Goal: Information Seeking & Learning: Learn about a topic

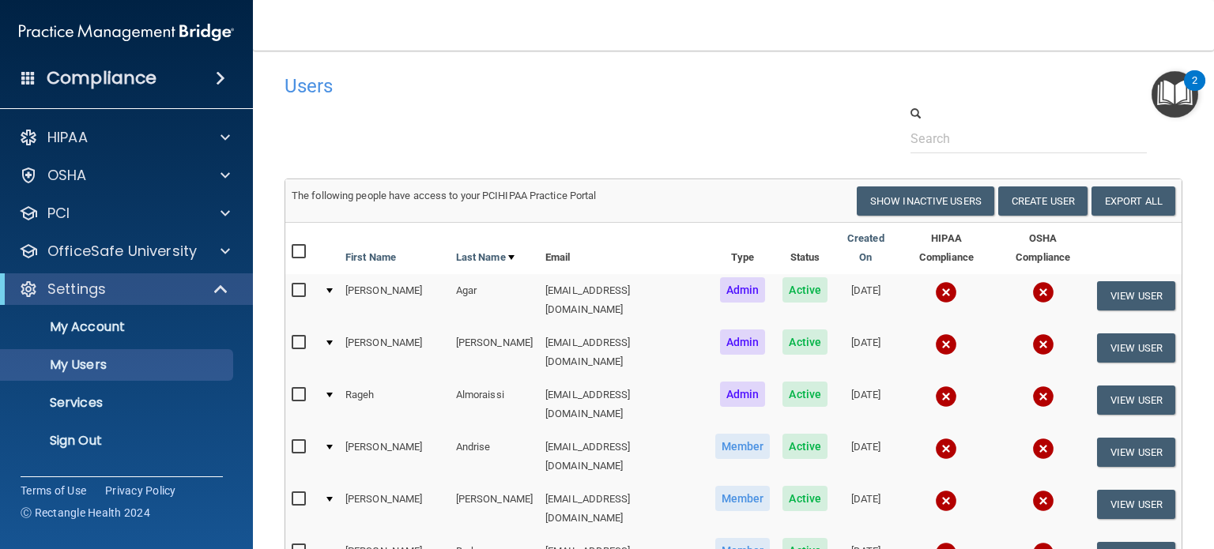
select select "20"
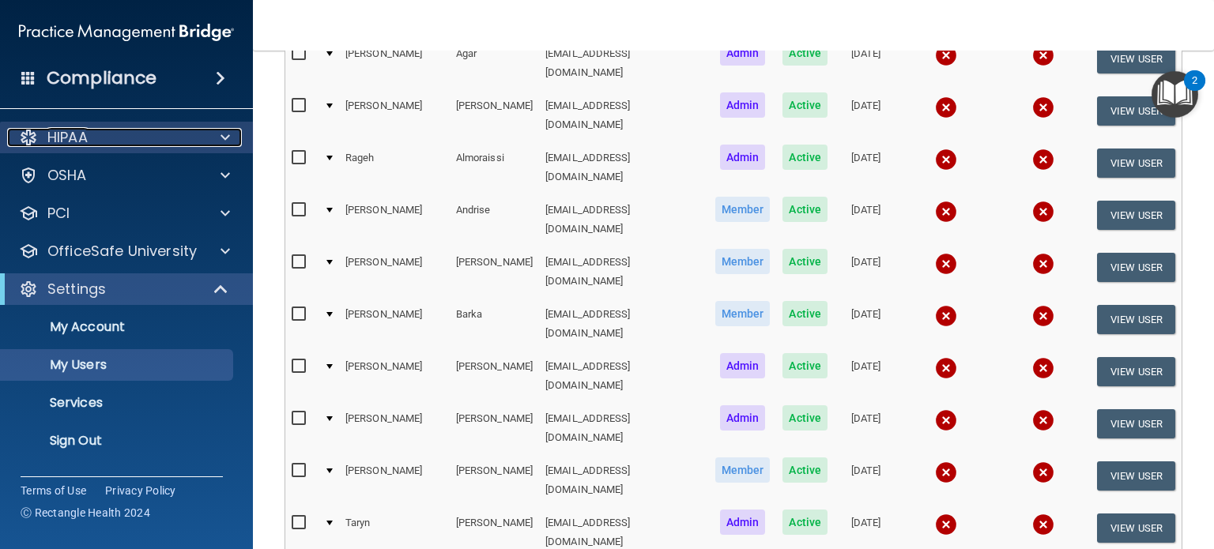
click at [133, 135] on div "HIPAA" at bounding box center [105, 137] width 196 height 19
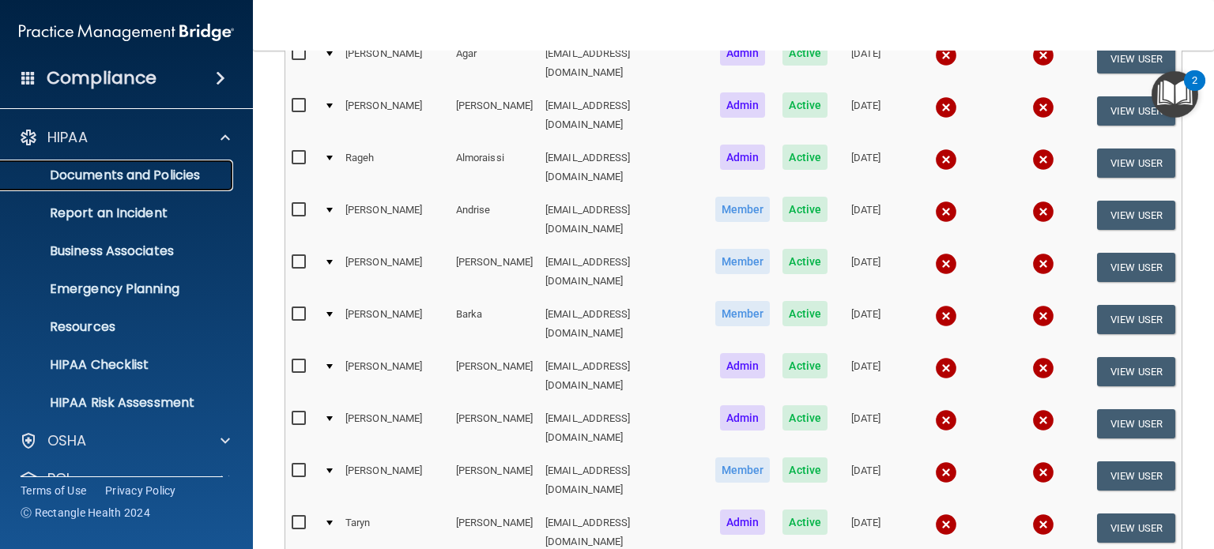
click at [98, 185] on link "Documents and Policies" at bounding box center [108, 176] width 249 height 32
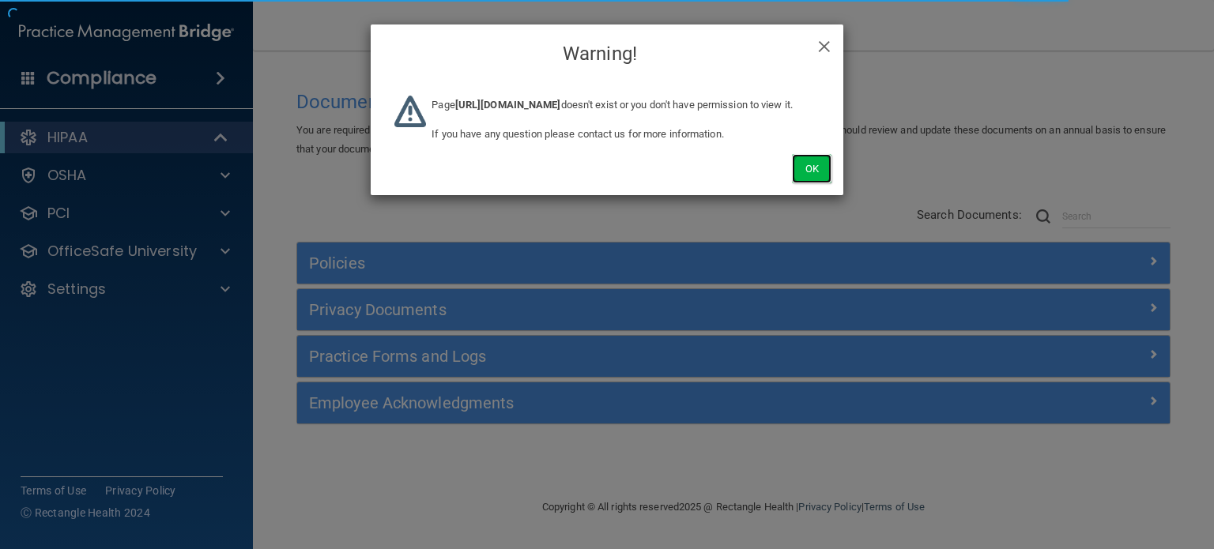
click at [815, 183] on button "Ok" at bounding box center [812, 168] width 40 height 29
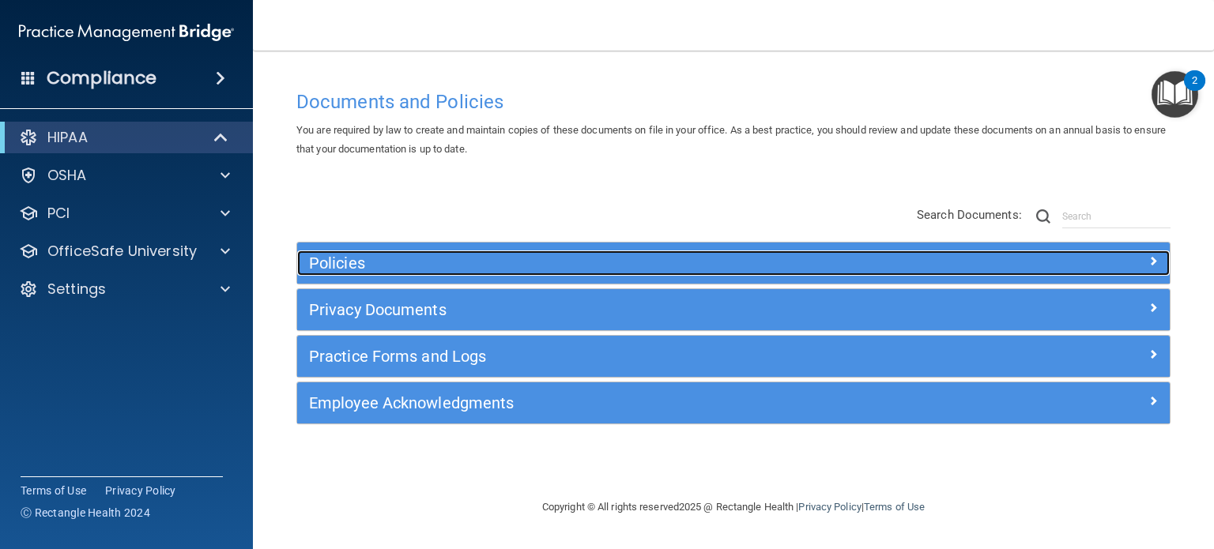
click at [350, 259] on h5 "Policies" at bounding box center [624, 262] width 631 height 17
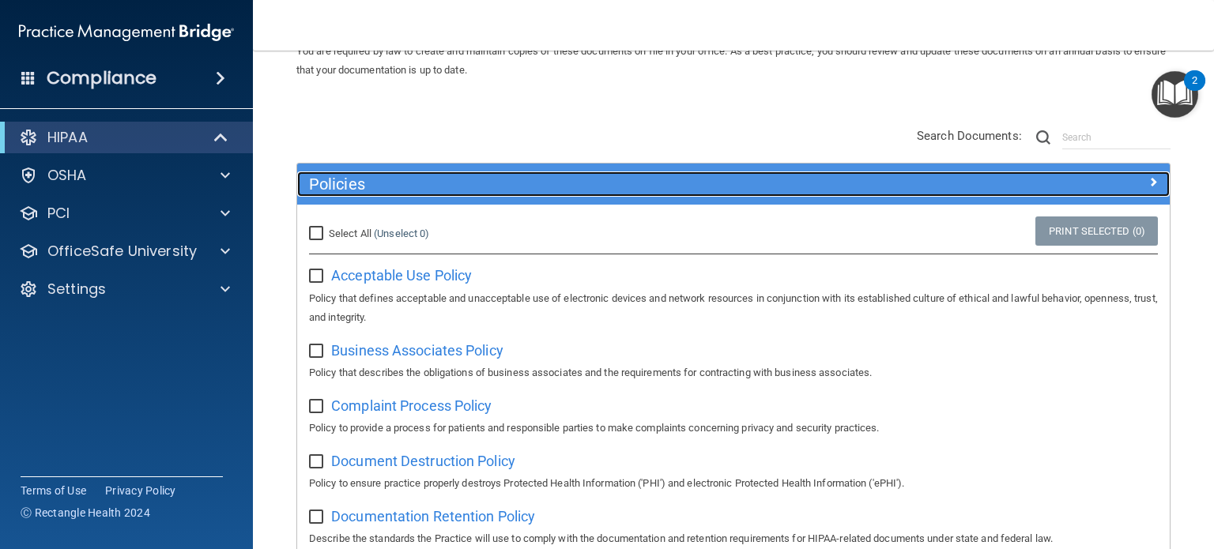
scroll to position [79, 0]
click at [444, 188] on h5 "Policies" at bounding box center [624, 183] width 631 height 17
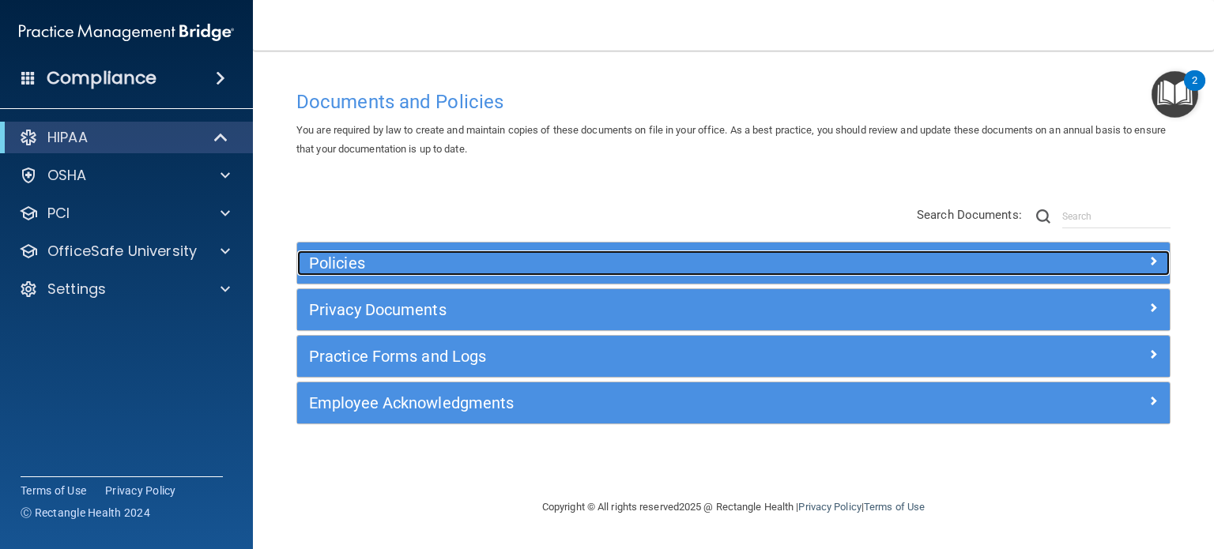
scroll to position [0, 0]
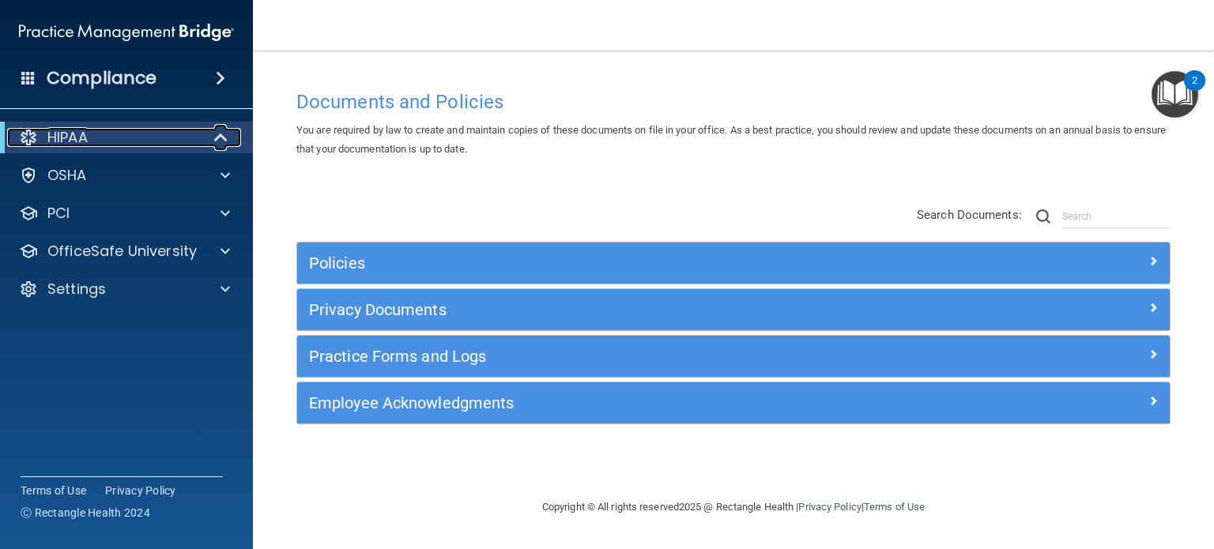
click at [79, 138] on p "HIPAA" at bounding box center [67, 137] width 40 height 19
click at [94, 141] on div "HIPAA" at bounding box center [104, 137] width 195 height 19
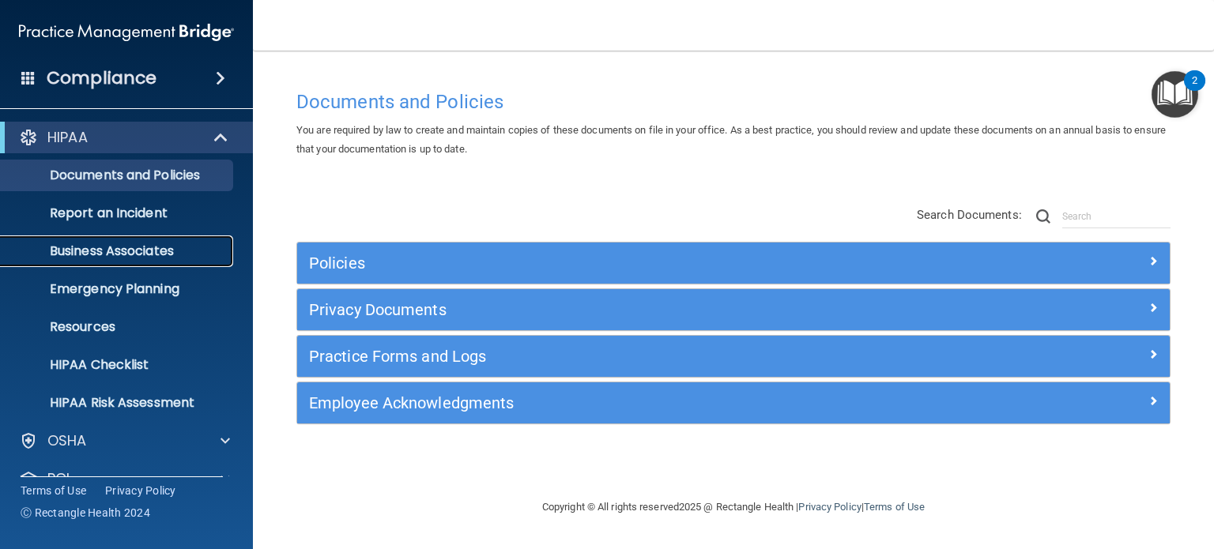
click at [114, 261] on link "Business Associates" at bounding box center [108, 252] width 249 height 32
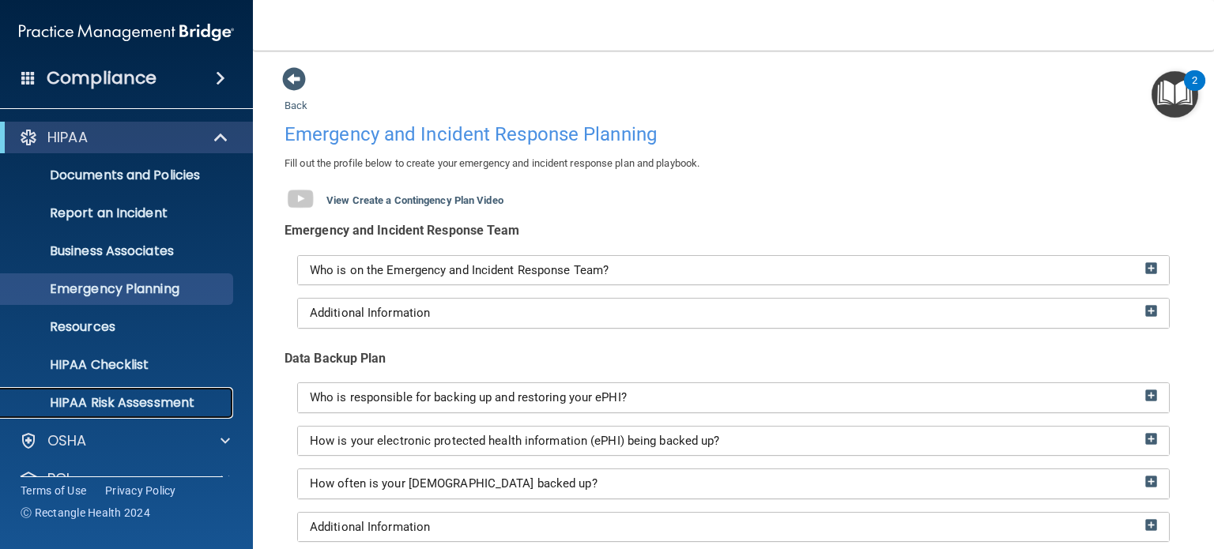
click at [124, 404] on p "HIPAA Risk Assessment" at bounding box center [118, 403] width 216 height 16
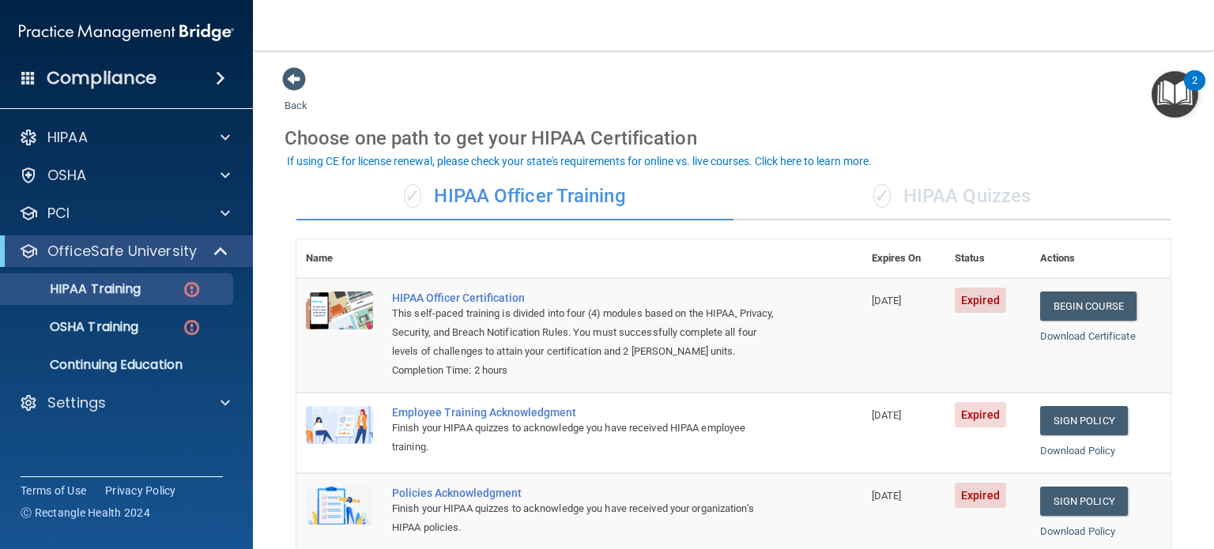
click at [924, 210] on div "✓ HIPAA Quizzes" at bounding box center [951, 196] width 437 height 47
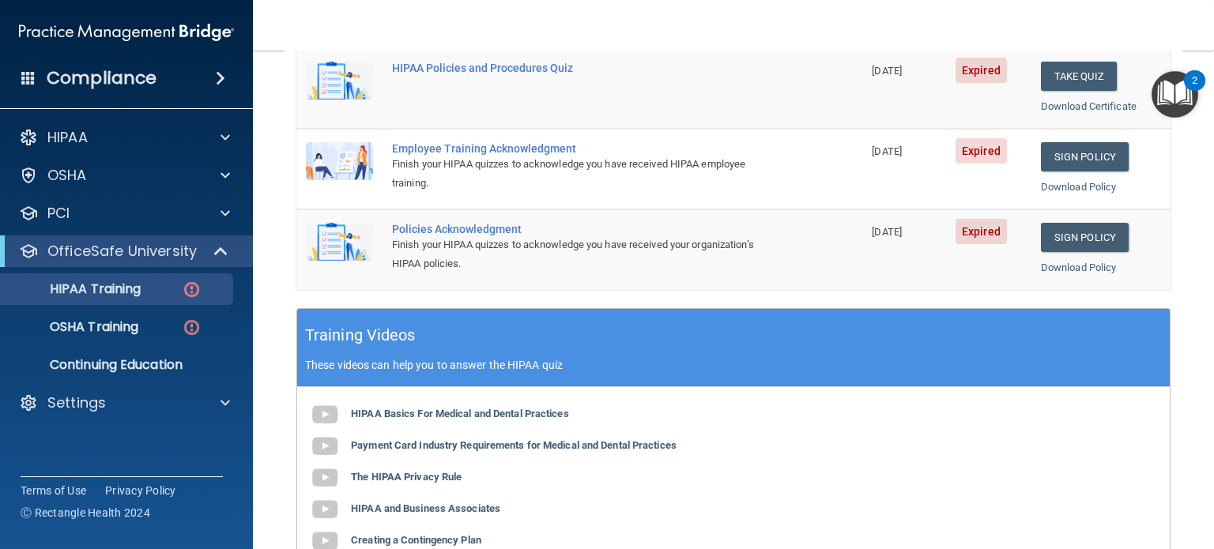
scroll to position [395, 0]
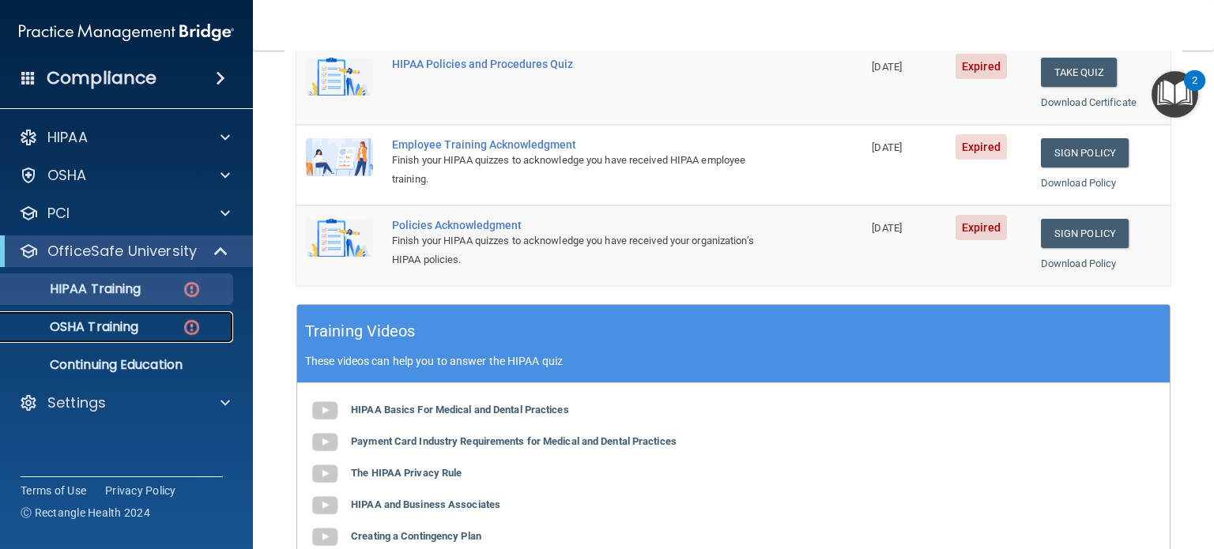
click at [91, 325] on p "OSHA Training" at bounding box center [74, 327] width 128 height 16
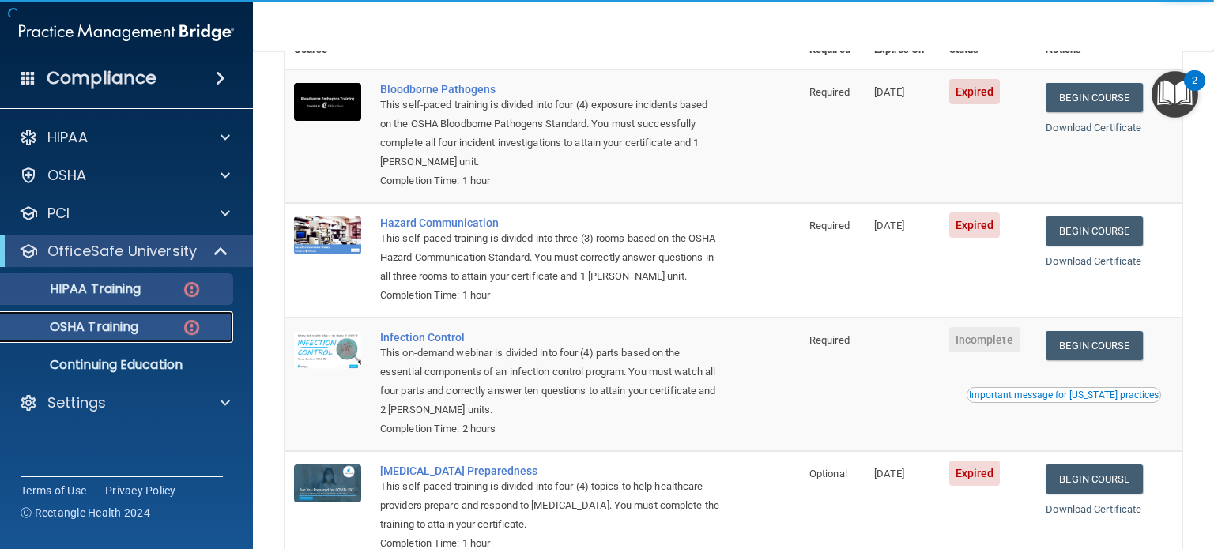
scroll to position [113, 0]
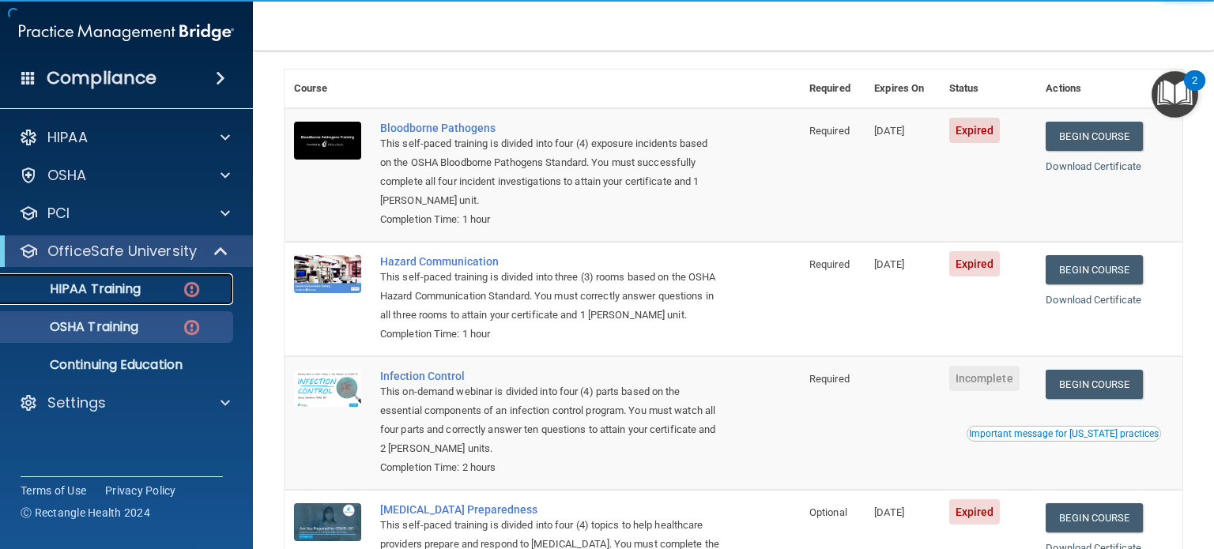
click at [138, 289] on p "HIPAA Training" at bounding box center [75, 289] width 130 height 16
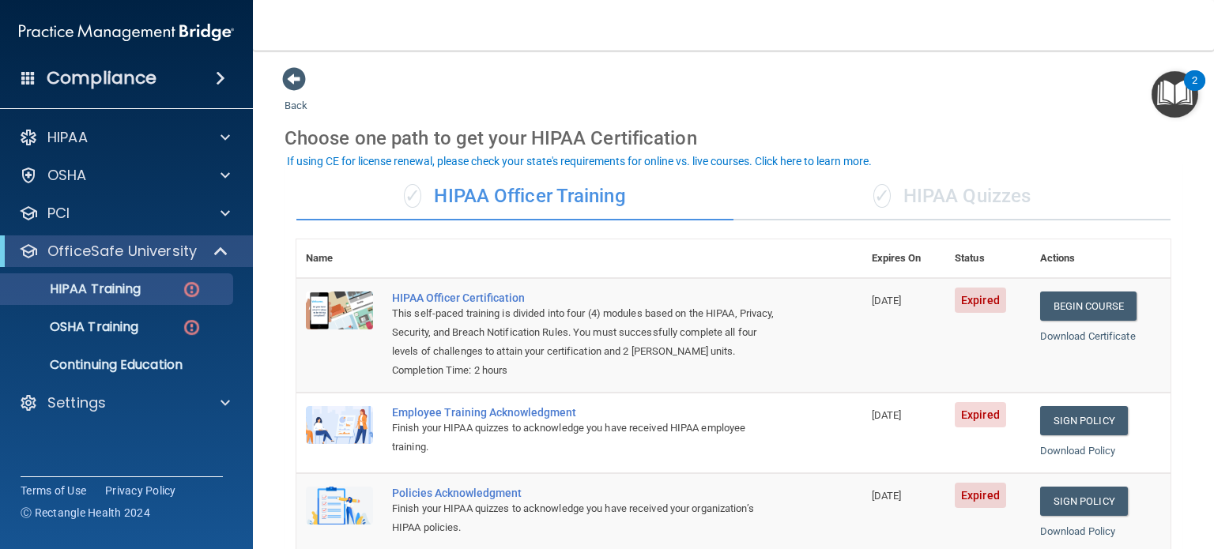
click at [946, 199] on div "✓ HIPAA Quizzes" at bounding box center [951, 196] width 437 height 47
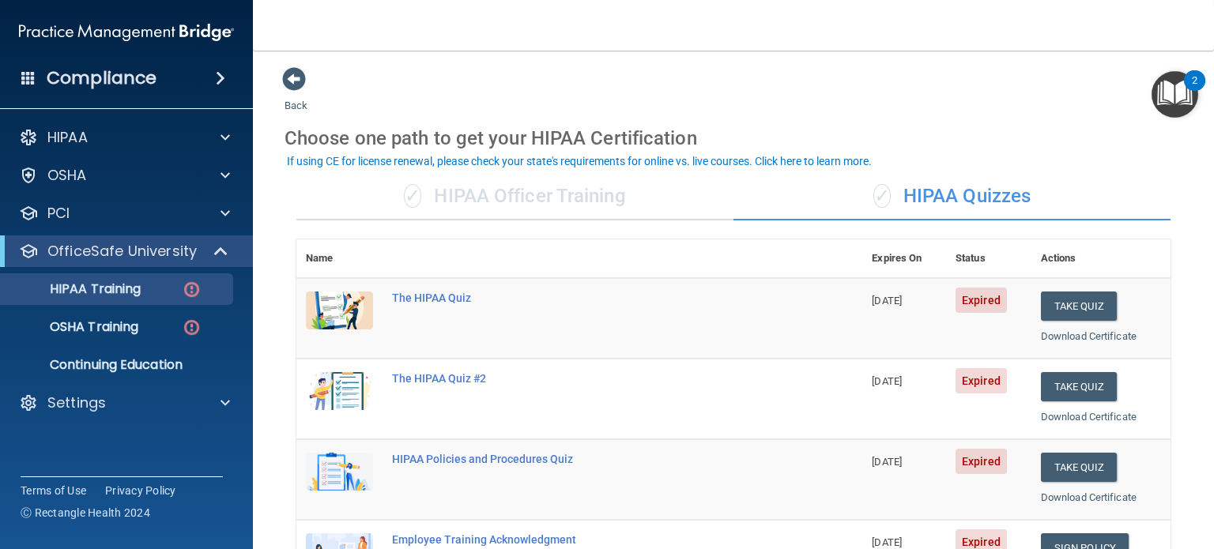
click at [575, 205] on div "✓ HIPAA Officer Training" at bounding box center [514, 196] width 437 height 47
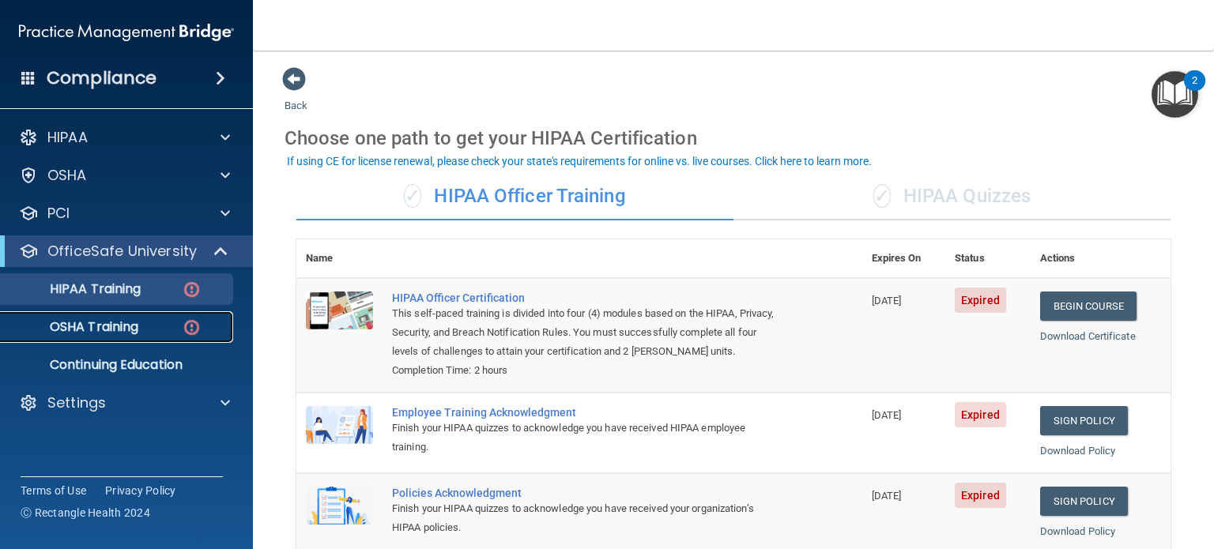
click at [71, 328] on p "OSHA Training" at bounding box center [74, 327] width 128 height 16
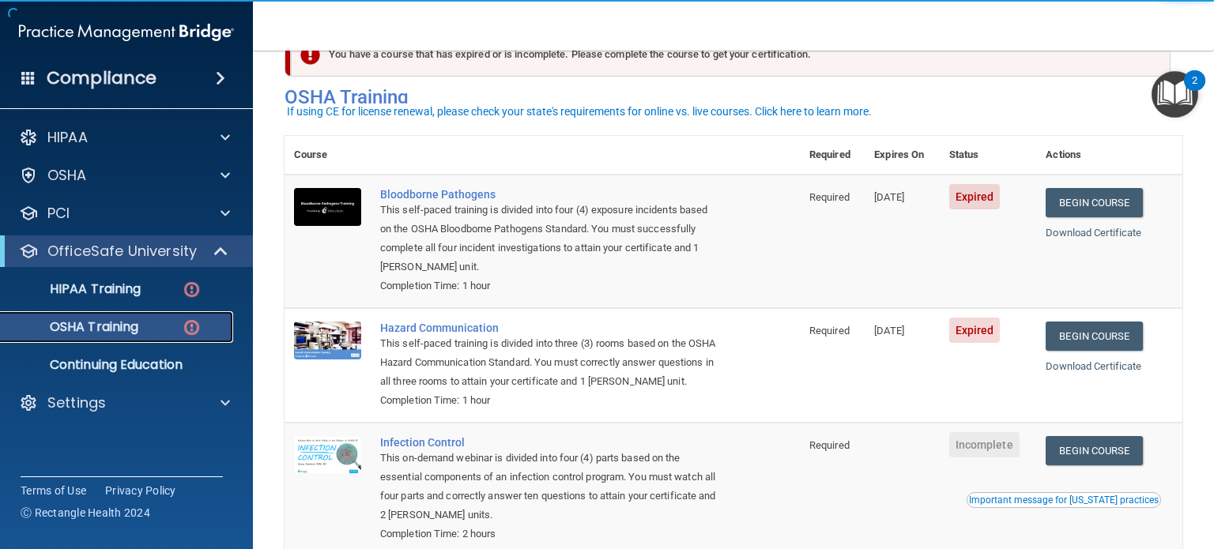
scroll to position [79, 0]
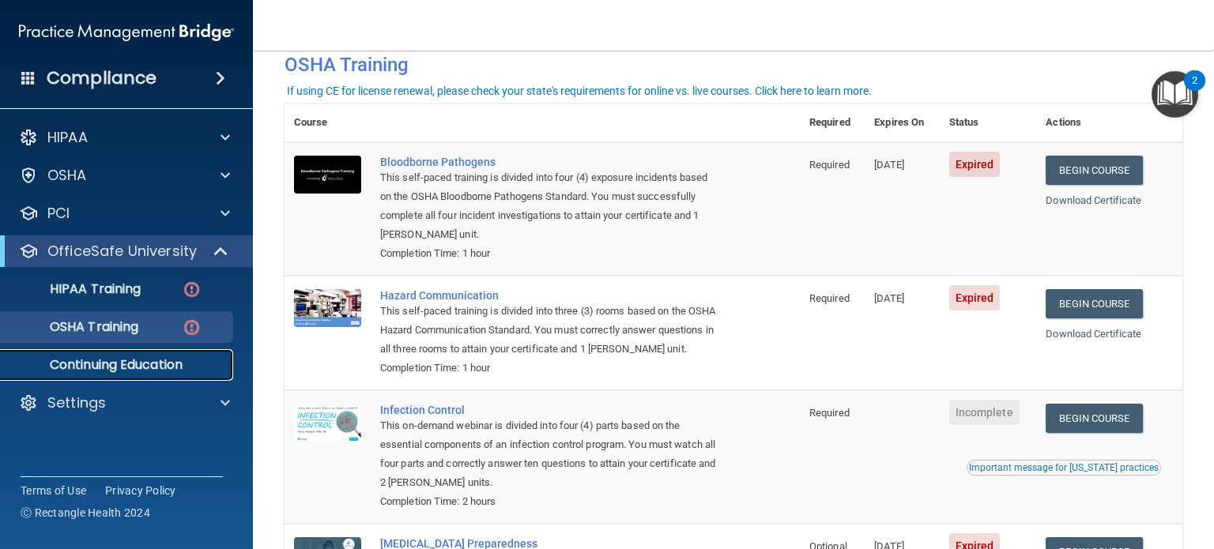
click at [168, 360] on p "Continuing Education" at bounding box center [118, 365] width 216 height 16
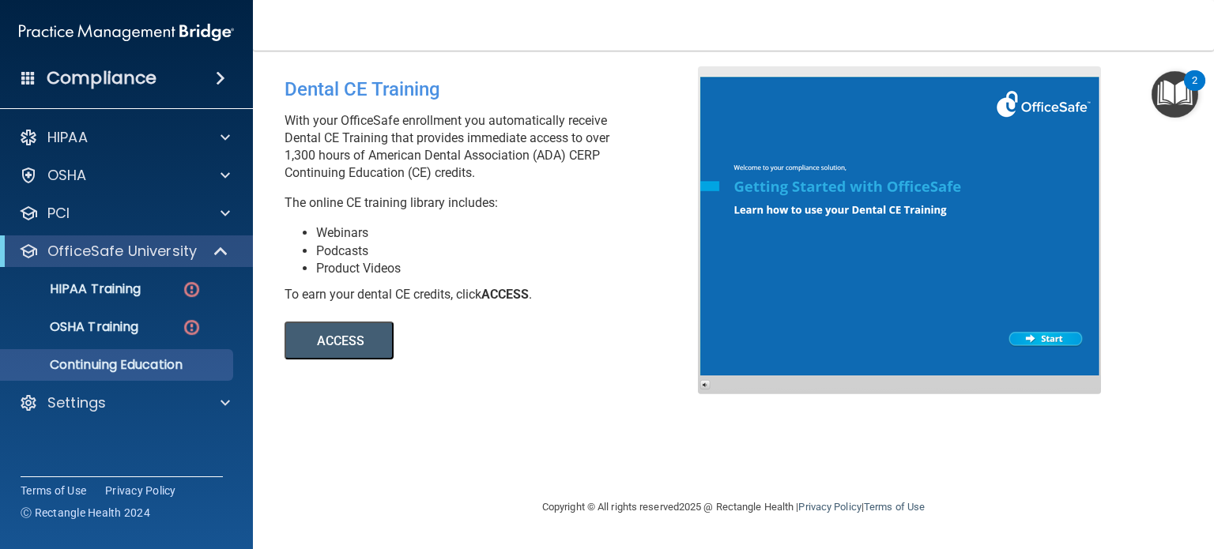
click at [334, 334] on button "ACCESS" at bounding box center [339, 341] width 109 height 38
click at [113, 398] on div "Settings" at bounding box center [105, 403] width 196 height 19
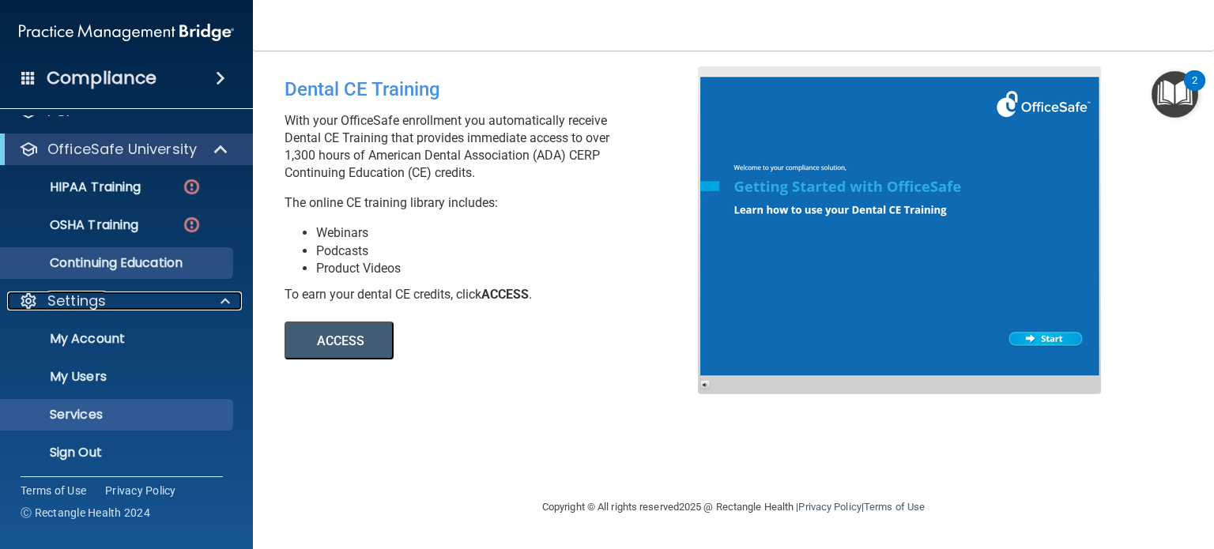
scroll to position [106, 0]
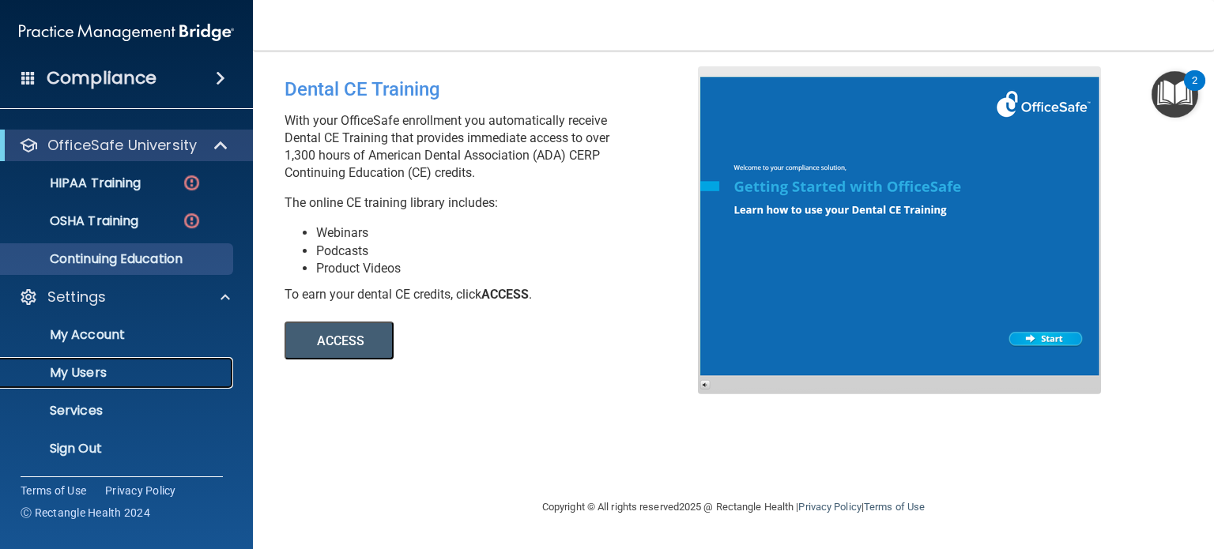
click at [153, 376] on p "My Users" at bounding box center [118, 373] width 216 height 16
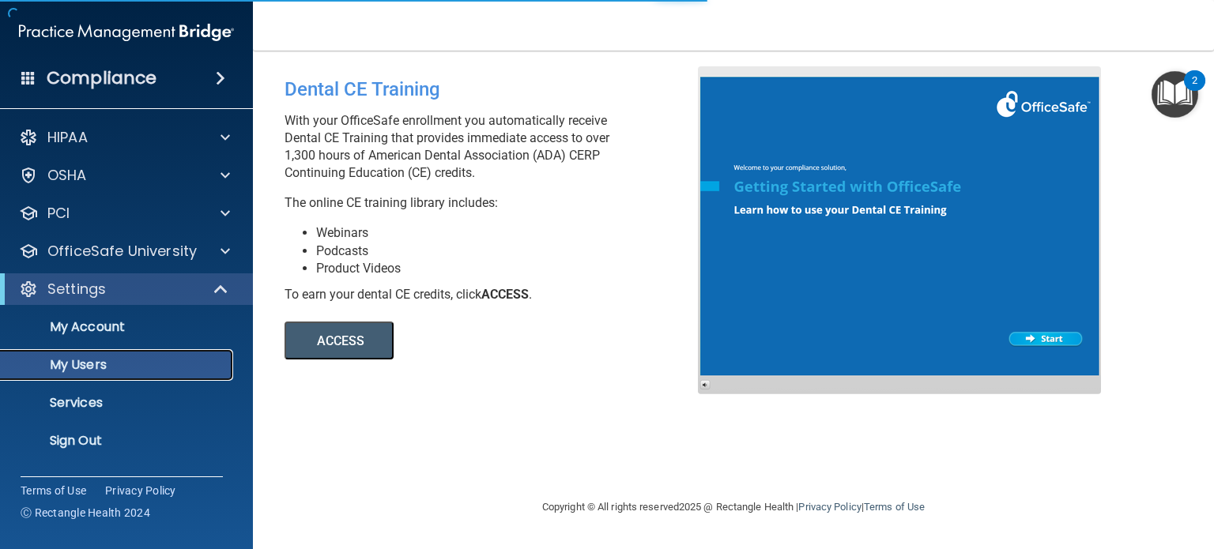
select select "20"
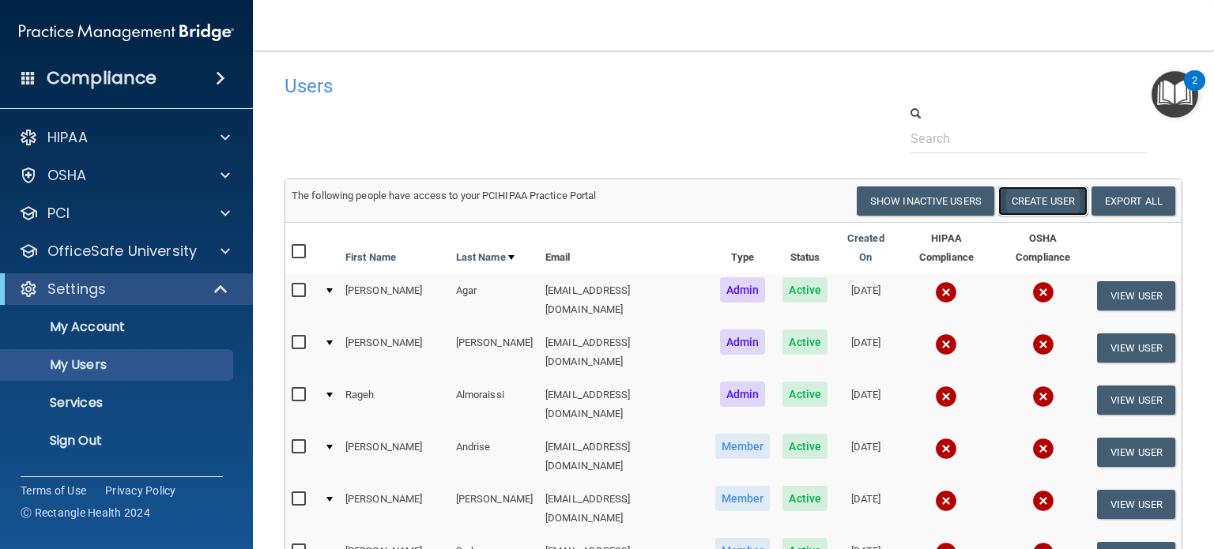
click at [1024, 198] on button "Create User" at bounding box center [1042, 201] width 89 height 29
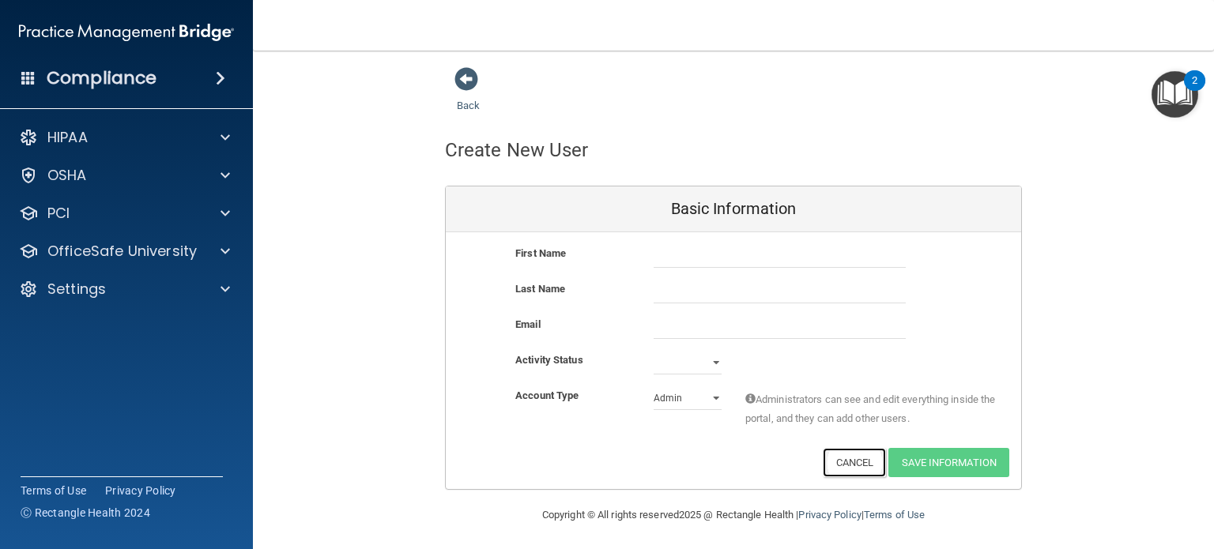
click at [831, 462] on button "Cancel" at bounding box center [855, 462] width 64 height 29
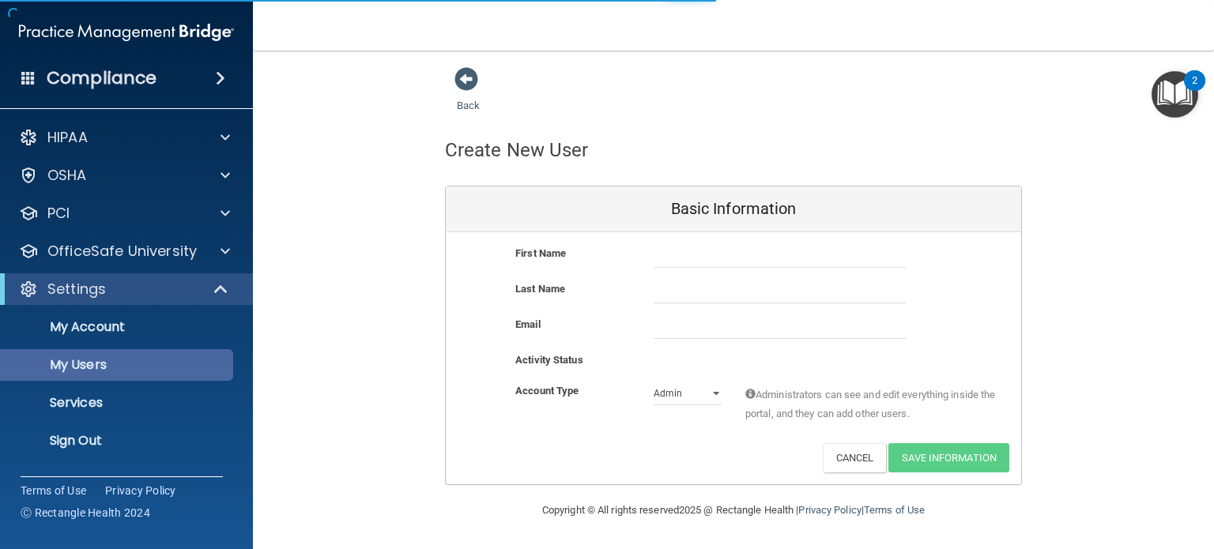
select select "20"
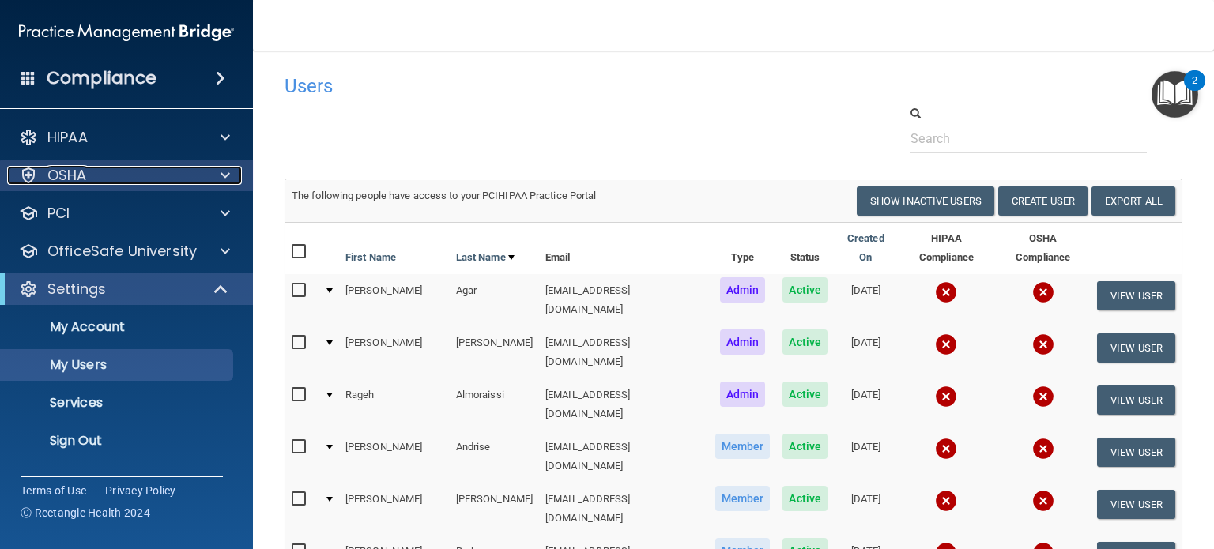
click at [123, 181] on div "OSHA" at bounding box center [105, 175] width 196 height 19
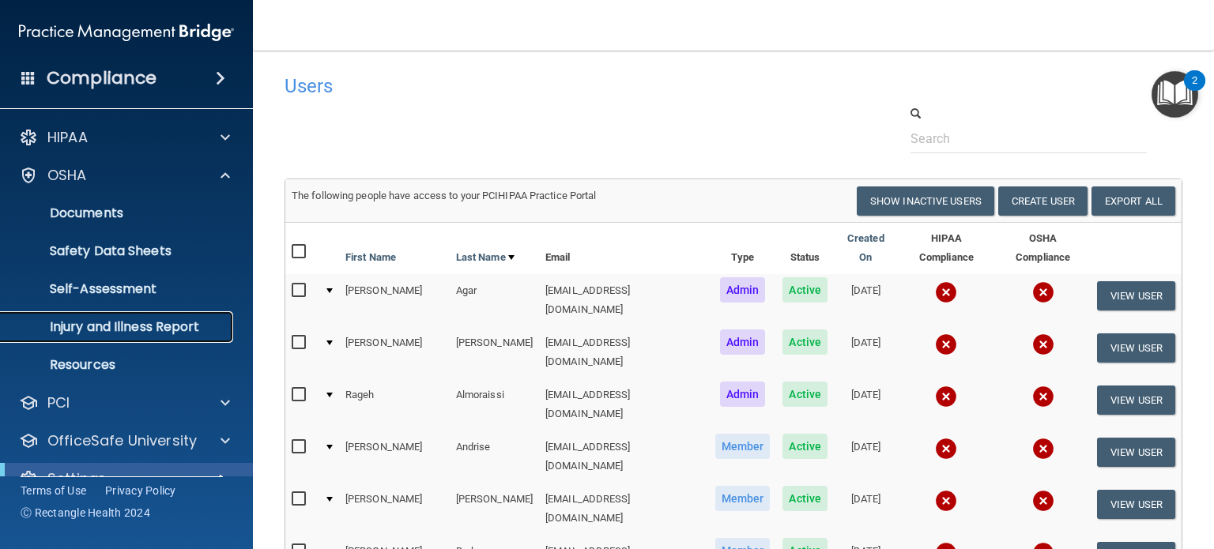
click at [123, 325] on p "Injury and Illness Report" at bounding box center [118, 327] width 216 height 16
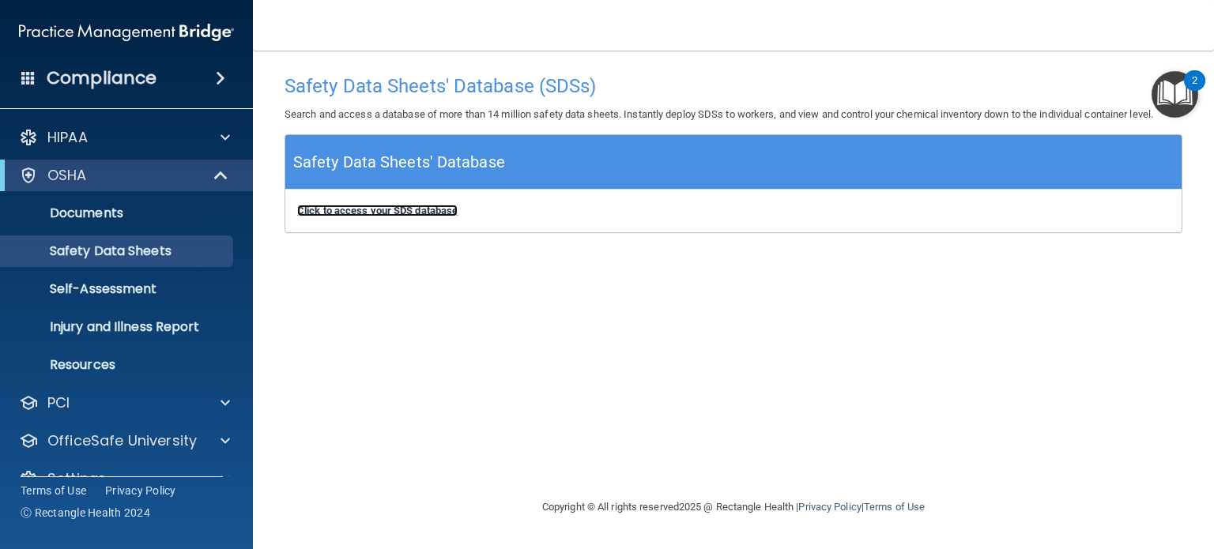
click at [397, 213] on b "Click to access your SDS database" at bounding box center [377, 211] width 160 height 12
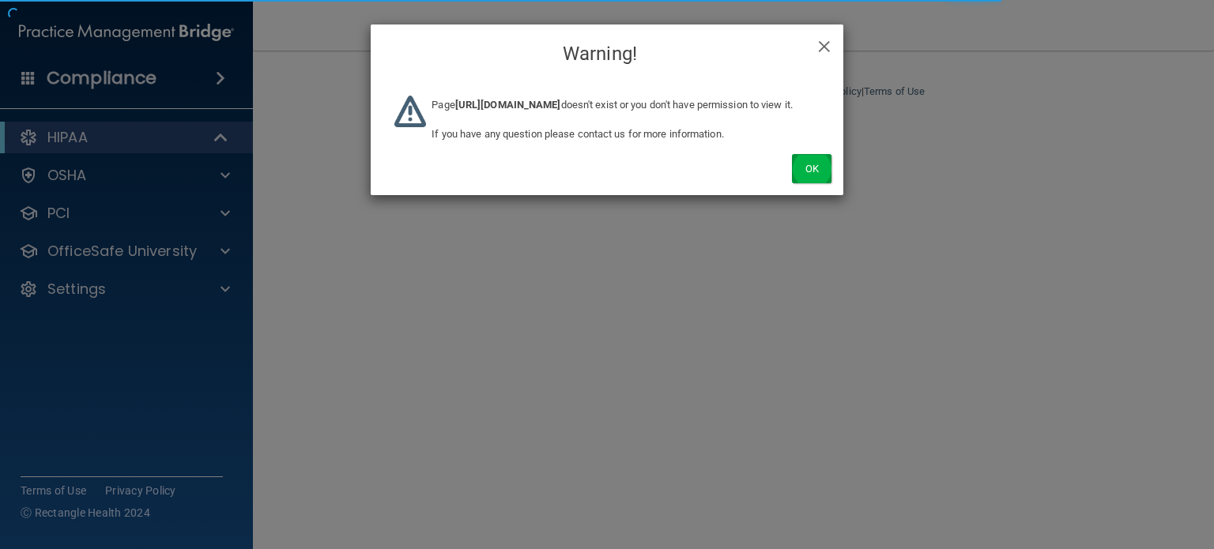
click at [805, 195] on div "× Close Warning! Page [URL][DOMAIN_NAME] doesn't exist or you don't have permis…" at bounding box center [607, 110] width 473 height 171
click at [806, 183] on button "Ok" at bounding box center [812, 168] width 40 height 29
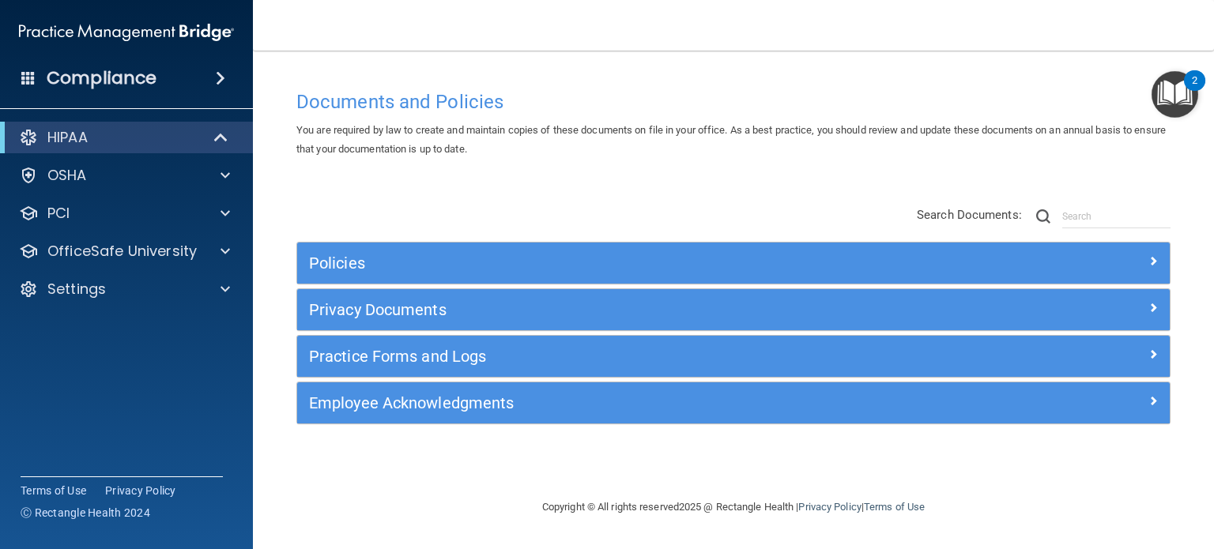
click at [198, 152] on div "HIPAA" at bounding box center [126, 138] width 253 height 32
click at [202, 145] on div at bounding box center [221, 137] width 39 height 19
click at [181, 137] on div "HIPAA" at bounding box center [104, 137] width 195 height 19
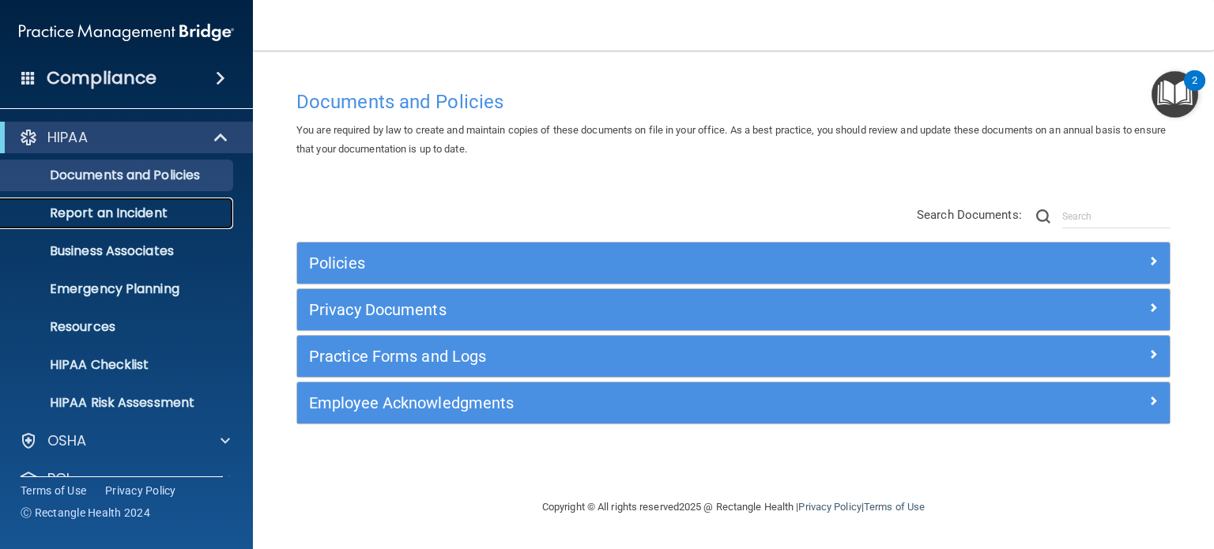
click at [111, 208] on p "Report an Incident" at bounding box center [118, 213] width 216 height 16
